Goal: Task Accomplishment & Management: Complete application form

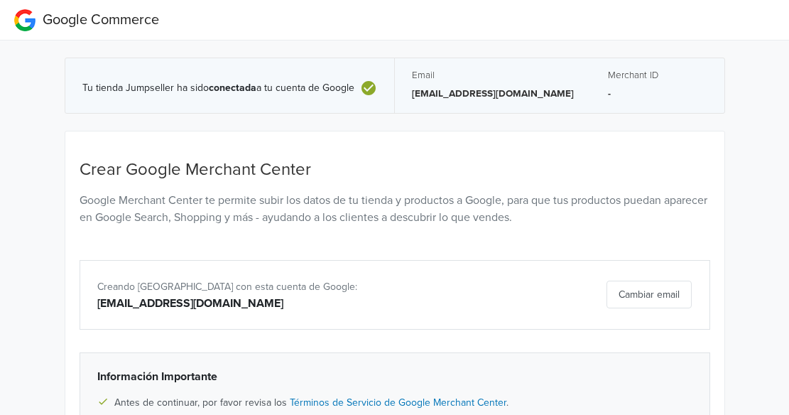
scroll to position [161, 0]
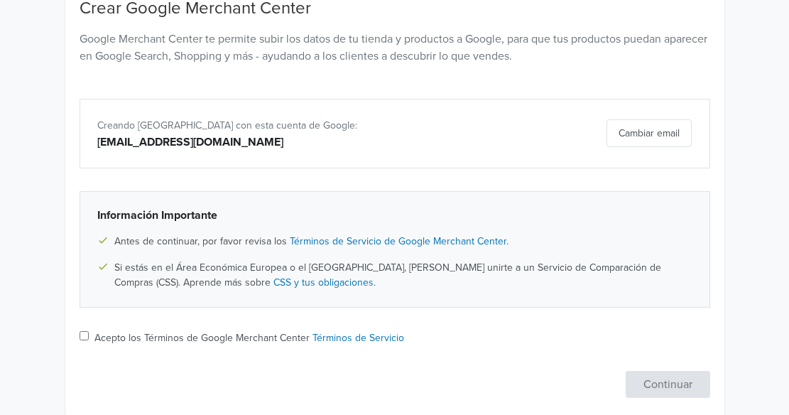
click at [82, 333] on input "Acepto los Términos de Google Merchant Center Términos de Servicio" at bounding box center [84, 335] width 9 height 9
checkbox input "true"
click at [632, 380] on button "Continuar" at bounding box center [667, 384] width 84 height 27
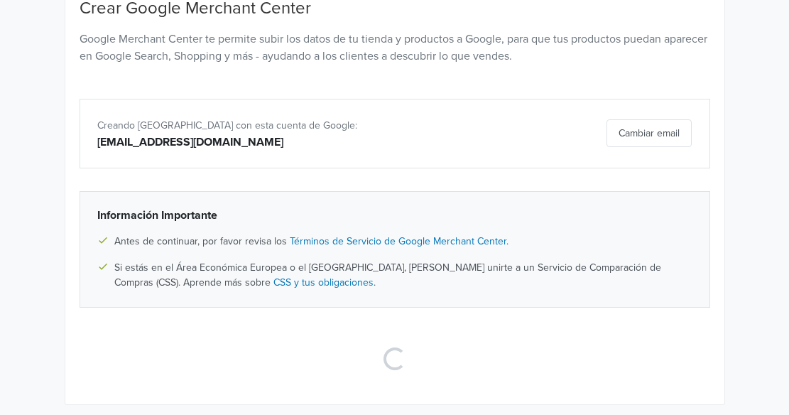
scroll to position [60, 0]
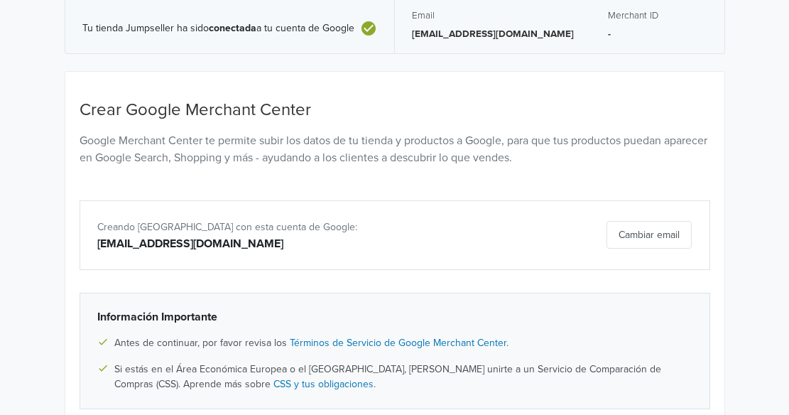
select select "cl"
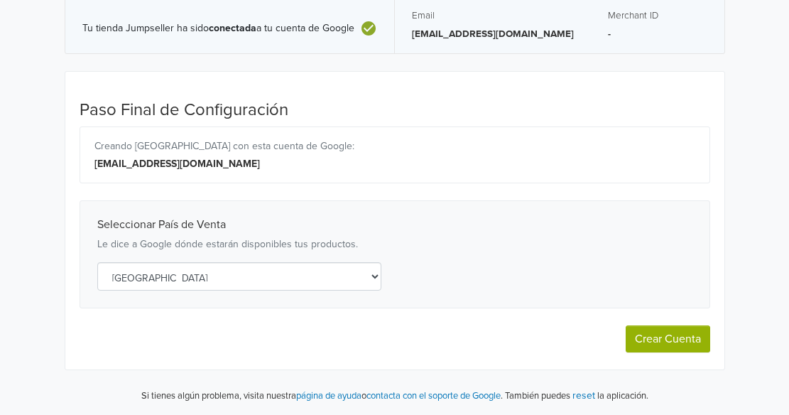
click at [653, 336] on button "Crear Cuenta" at bounding box center [667, 338] width 84 height 27
select select "cl"
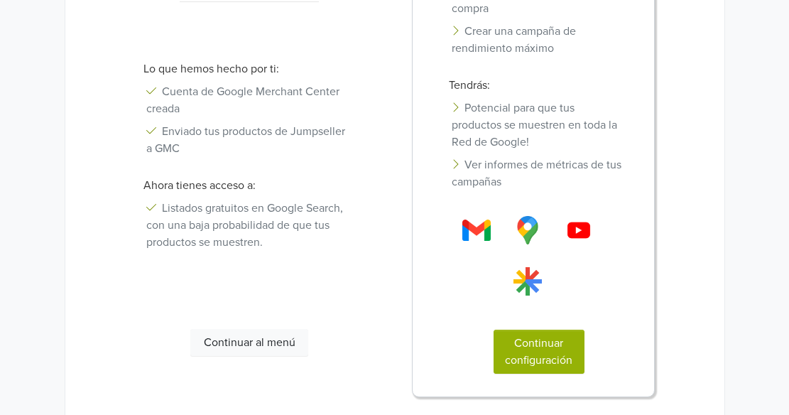
scroll to position [391, 0]
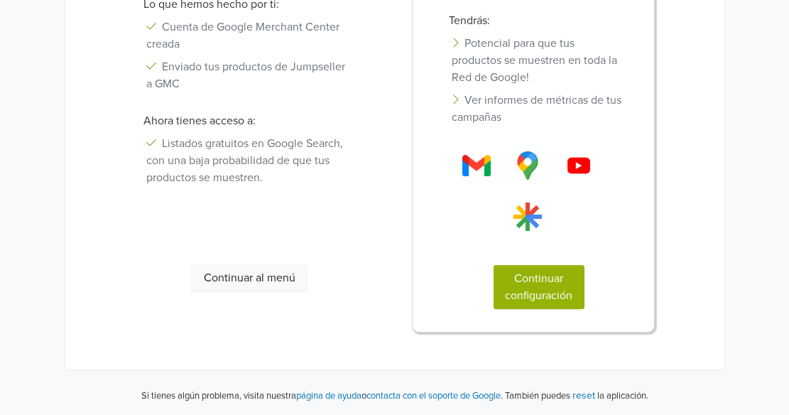
click at [533, 284] on button "Continuar configuración" at bounding box center [538, 287] width 91 height 44
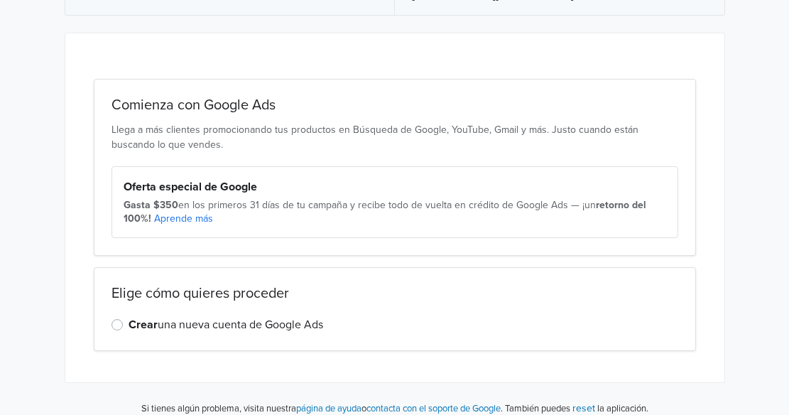
scroll to position [111, 0]
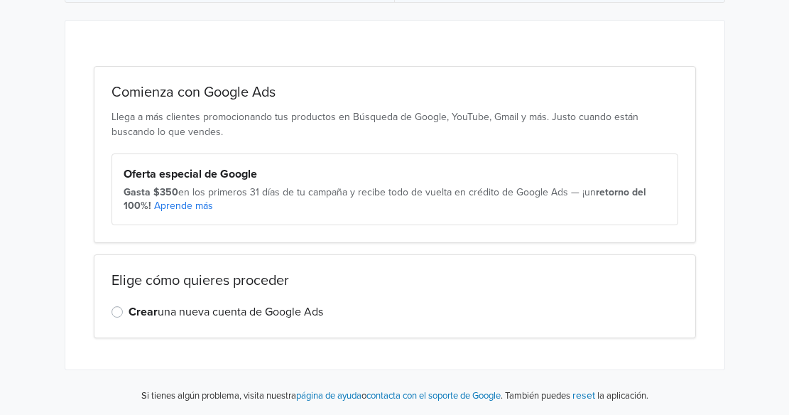
click at [128, 310] on label "Crear una nueva cuenta de Google Ads" at bounding box center [225, 311] width 194 height 17
click at [0, 0] on input "Crear una nueva cuenta de Google Ads" at bounding box center [0, 0] width 0 height 0
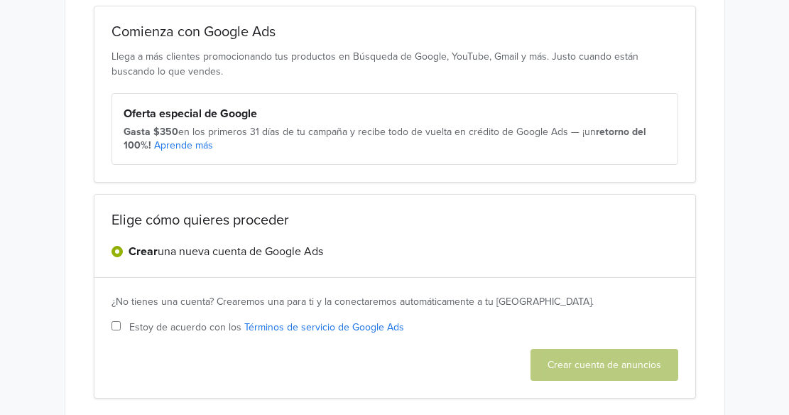
scroll to position [231, 0]
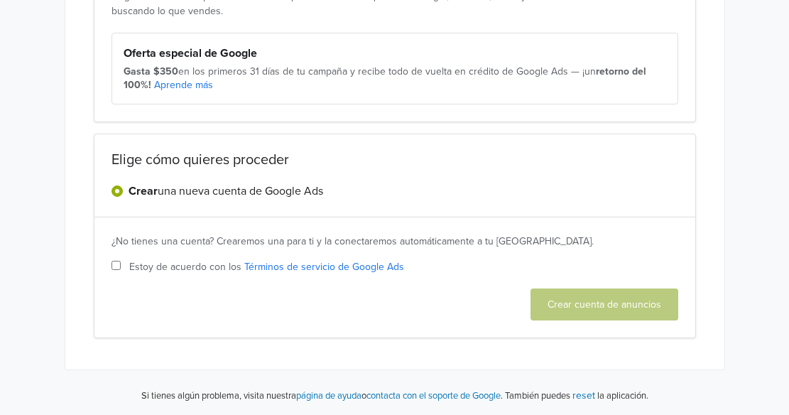
click at [111, 261] on input "Estoy de acuerdo con los Términos de servicio de Google Ads" at bounding box center [115, 265] width 9 height 9
checkbox input "true"
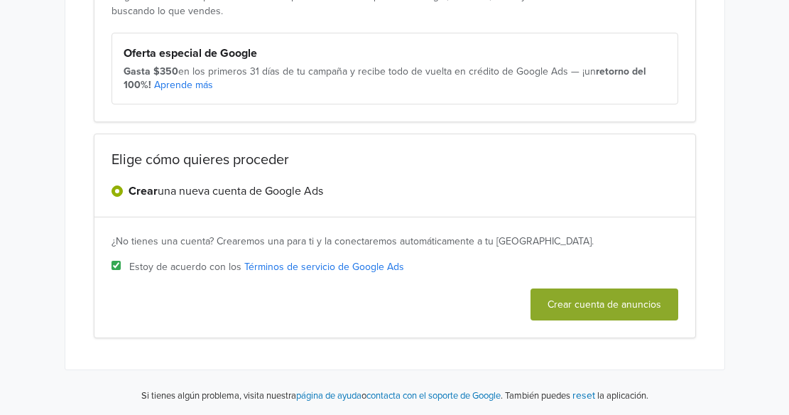
click at [657, 319] on button "Crear cuenta de anuncios" at bounding box center [604, 304] width 148 height 32
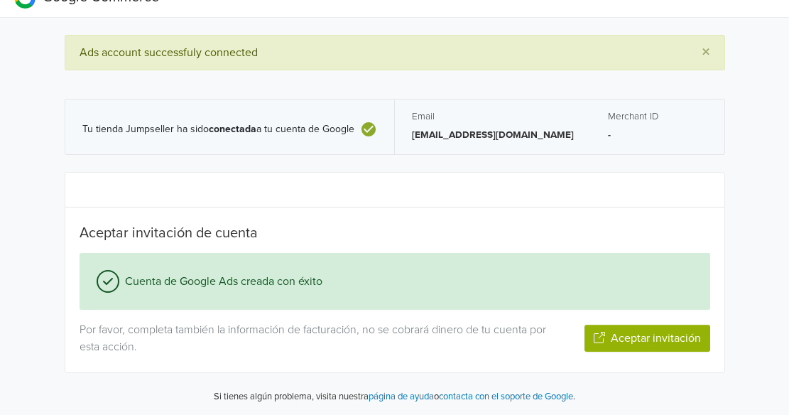
scroll to position [23, 0]
click at [640, 335] on button "Aceptar invitación" at bounding box center [647, 337] width 126 height 27
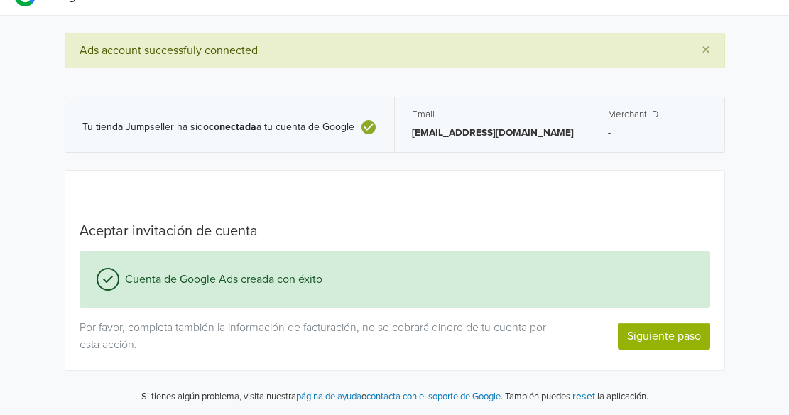
scroll to position [26, 0]
click at [671, 324] on button "Siguiente paso" at bounding box center [664, 335] width 92 height 27
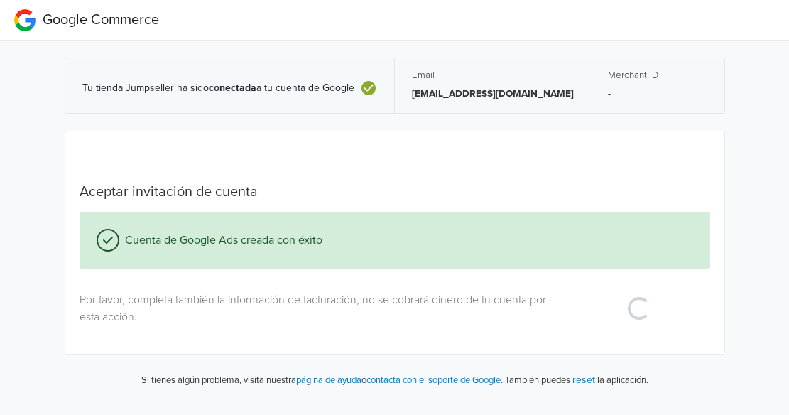
scroll to position [0, 0]
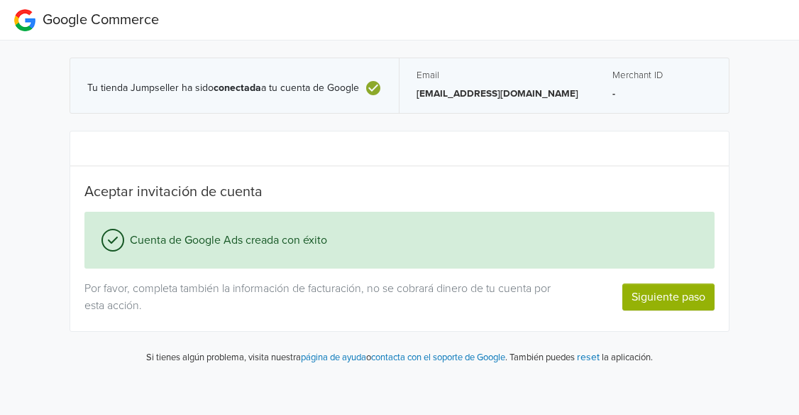
click at [671, 283] on button "Siguiente paso" at bounding box center [669, 296] width 92 height 27
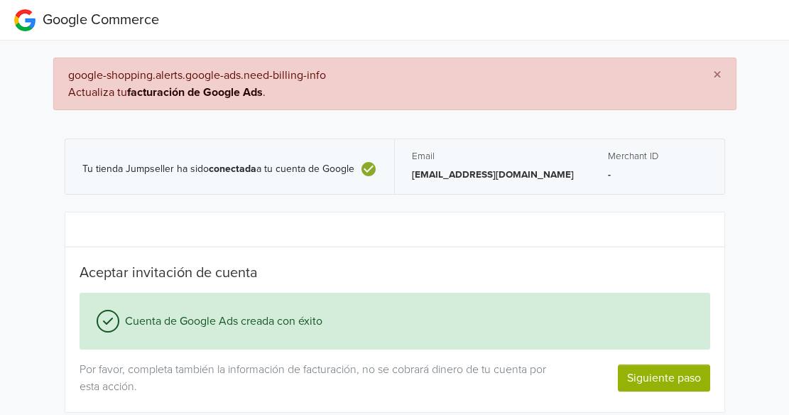
click at [204, 92] on link "facturación de Google Ads" at bounding box center [195, 92] width 136 height 14
